Goal: Task Accomplishment & Management: Manage account settings

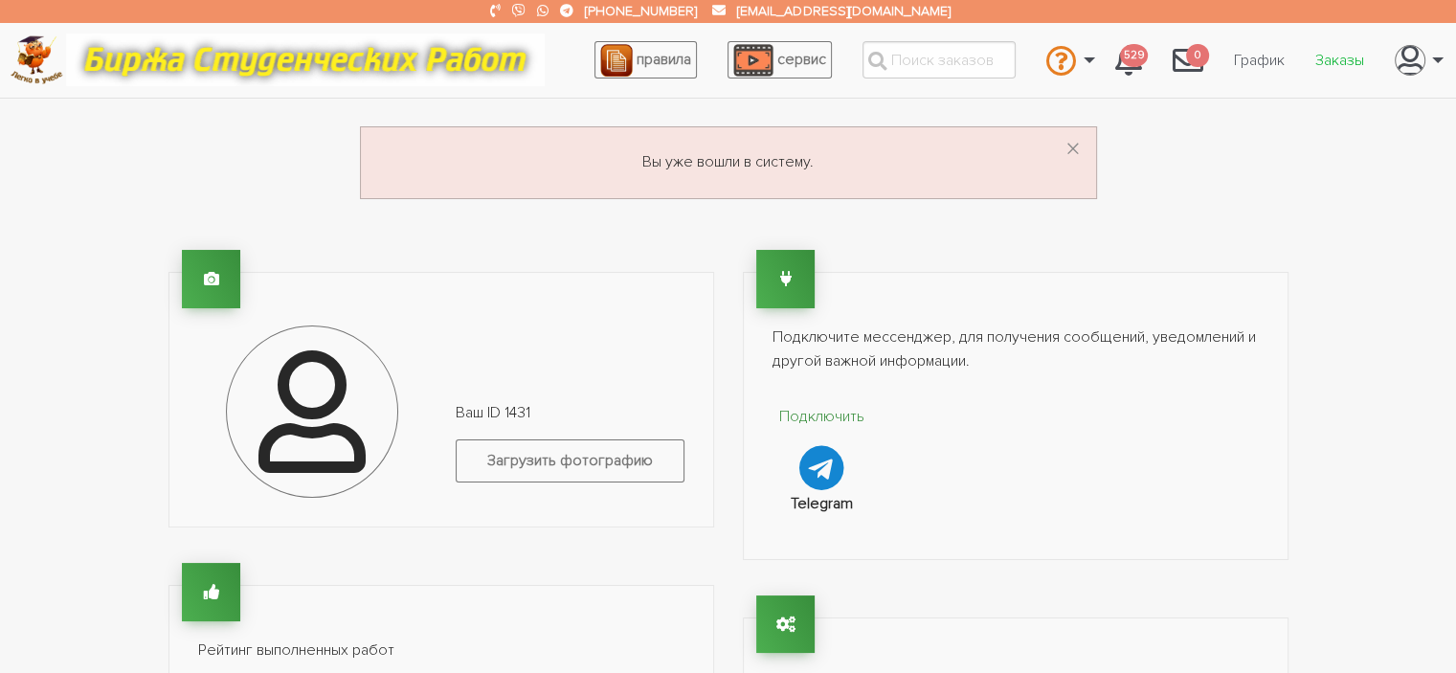
click at [1340, 52] on link "Заказы" at bounding box center [1339, 60] width 79 height 36
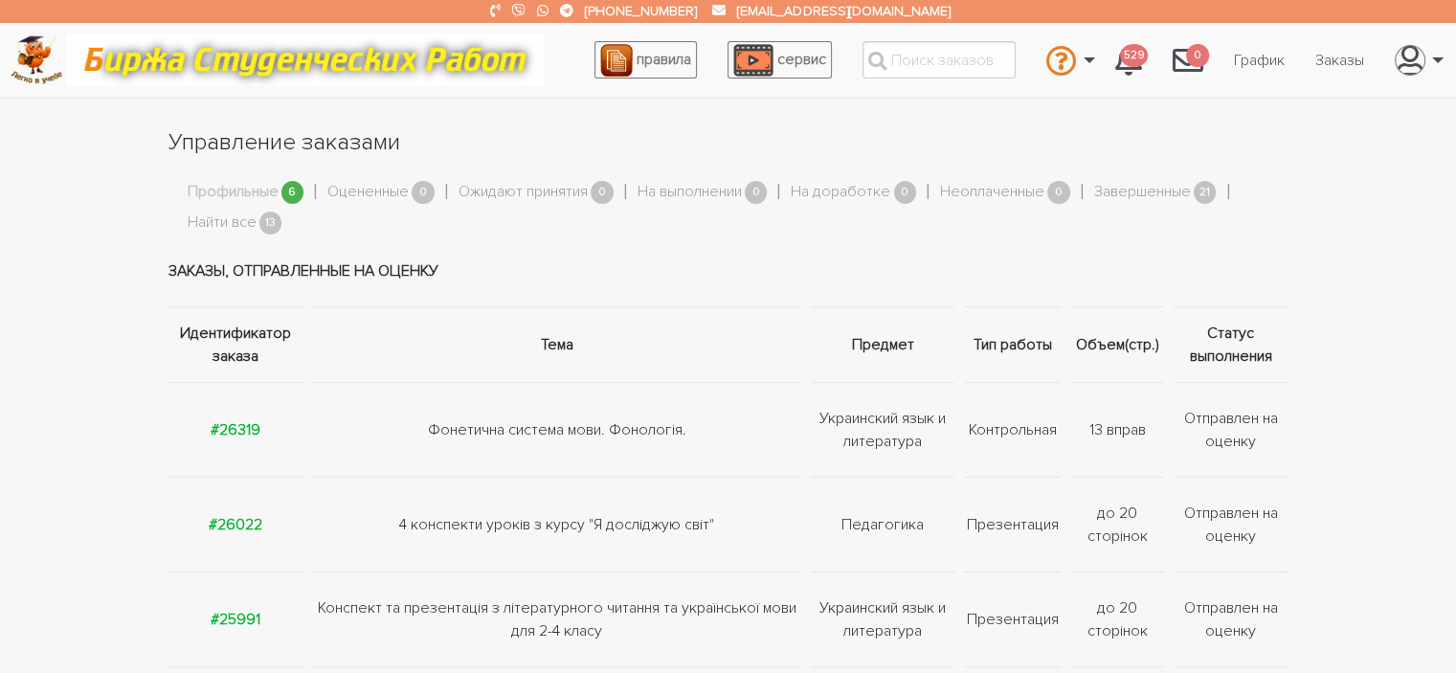
click at [254, 192] on link "Профильные" at bounding box center [233, 192] width 91 height 25
click at [239, 225] on link "Найти все" at bounding box center [222, 223] width 69 height 25
